Goal: Task Accomplishment & Management: Manage account settings

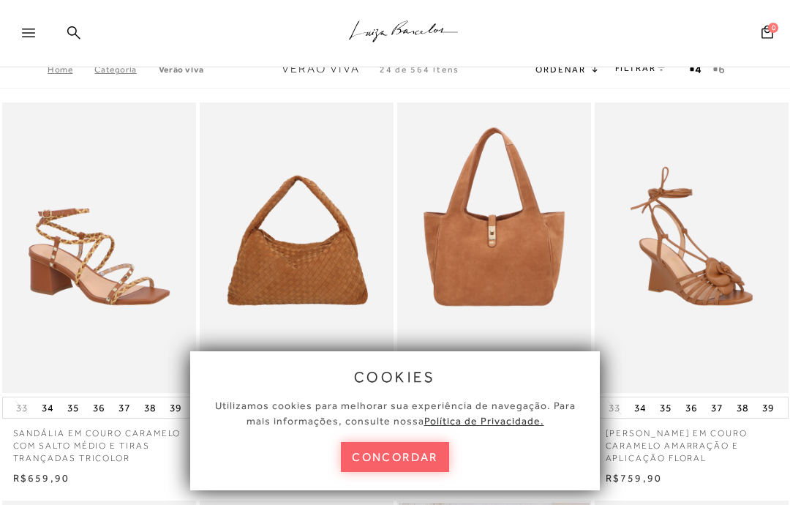
click at [383, 454] on button "concordar" at bounding box center [395, 457] width 108 height 30
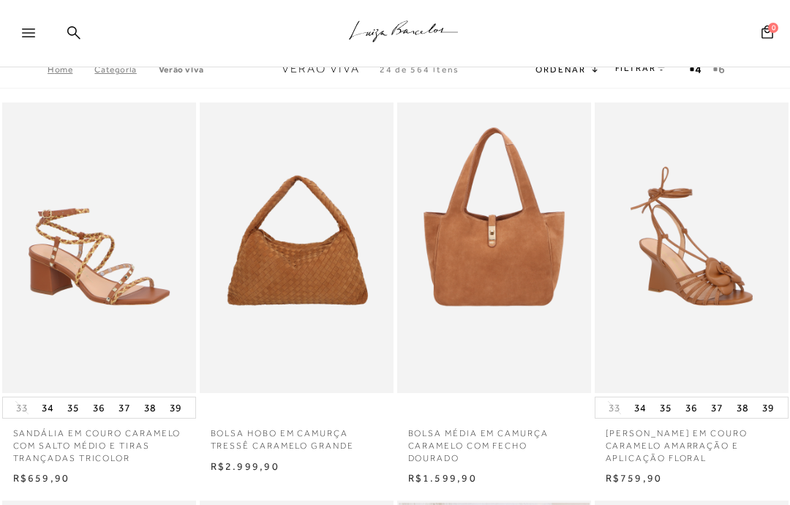
click at [34, 29] on icon at bounding box center [28, 33] width 13 height 9
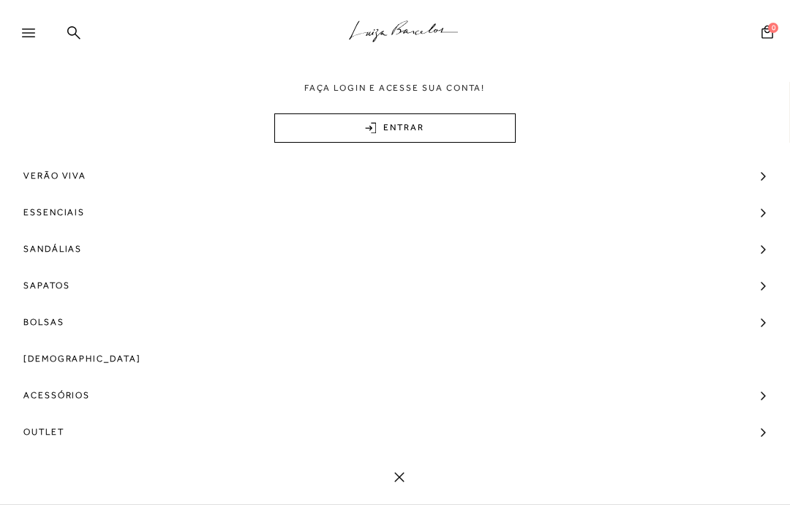
click at [471, 137] on link "ENTRAR" at bounding box center [394, 127] width 241 height 29
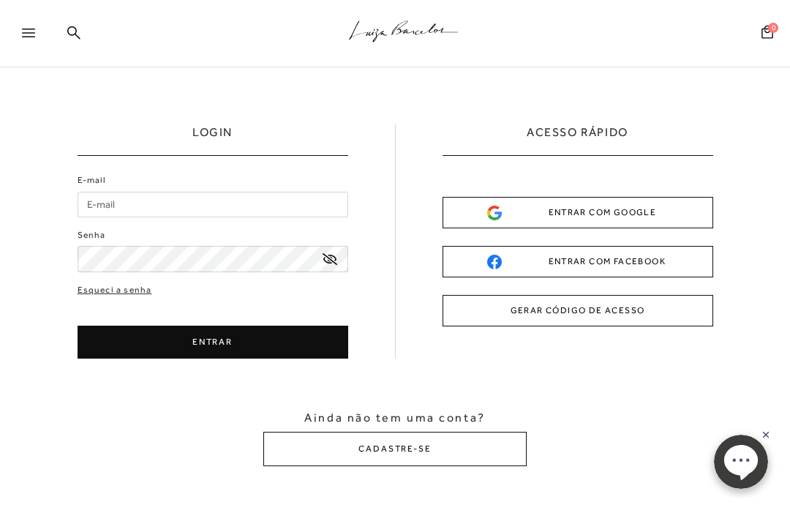
click at [190, 217] on input "E-mail" at bounding box center [213, 205] width 271 height 26
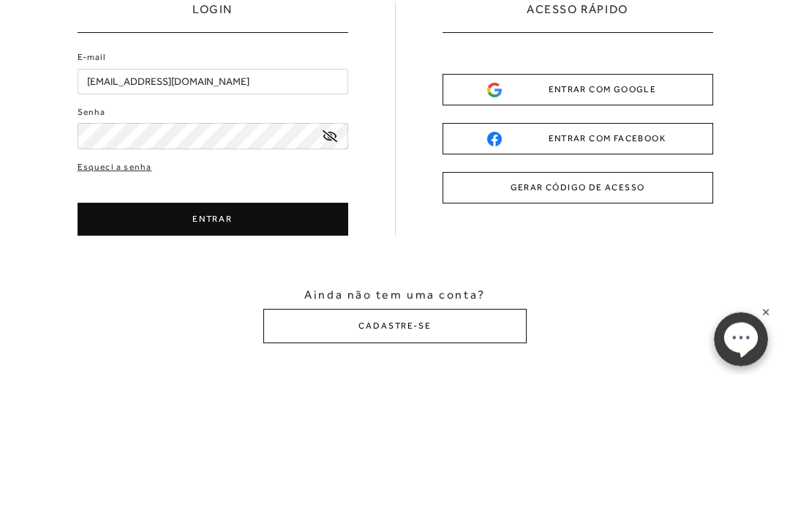
type input "[EMAIL_ADDRESS][DOMAIN_NAME]"
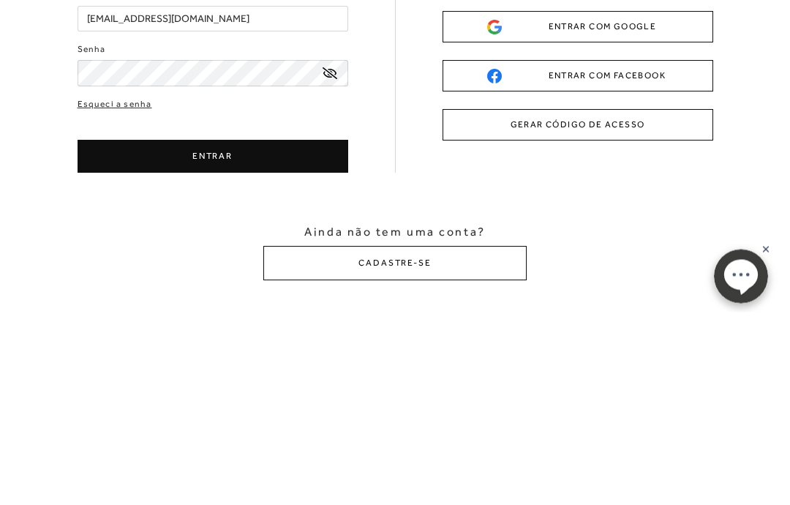
click at [261, 326] on button "ENTRAR" at bounding box center [213, 342] width 271 height 33
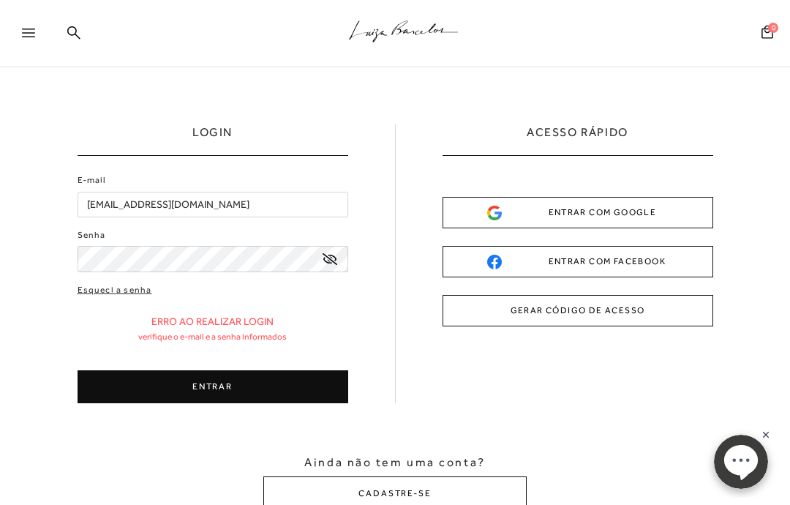
click at [125, 296] on link "Esqueci a senha" at bounding box center [115, 290] width 75 height 14
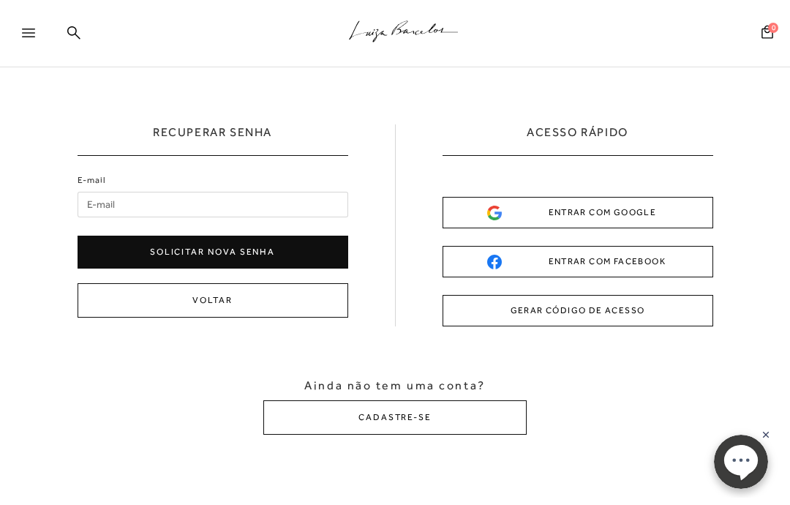
click at [198, 200] on input "E-mail" at bounding box center [213, 205] width 271 height 26
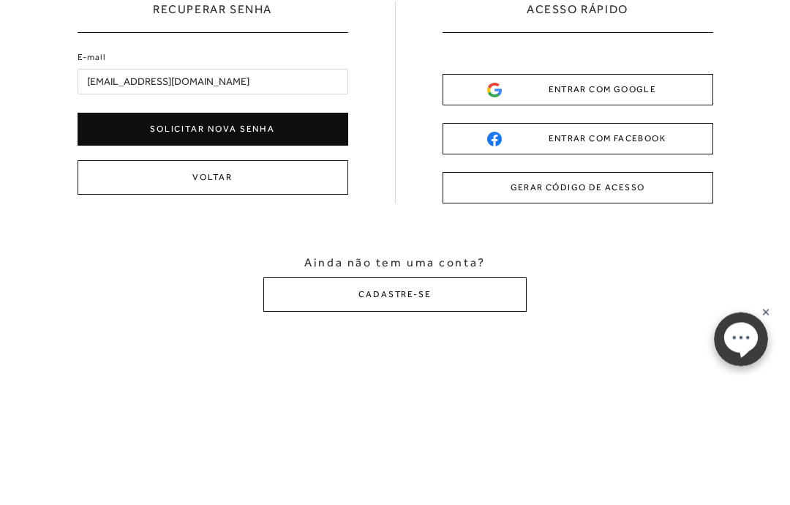
type input "[EMAIL_ADDRESS][DOMAIN_NAME]"
click at [207, 236] on button "Solicitar nova senha" at bounding box center [213, 252] width 271 height 33
